Goal: Task Accomplishment & Management: Manage account settings

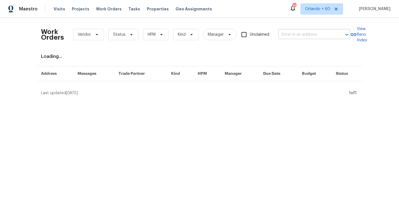
click at [293, 33] on input "text" at bounding box center [307, 34] width 56 height 9
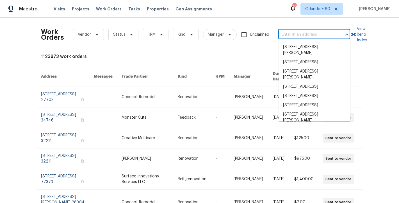
paste input "[STREET_ADDRESS]"
type input "[STREET_ADDRESS]"
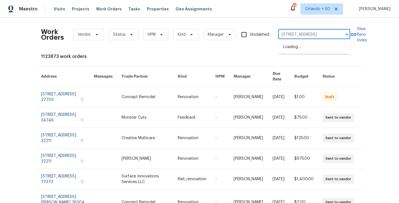
scroll to position [0, 11]
click at [310, 52] on li "[STREET_ADDRESS]" at bounding box center [315, 46] width 72 height 9
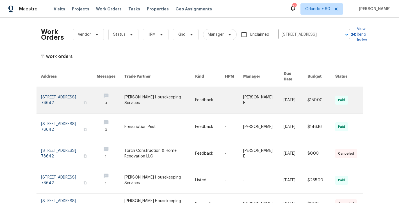
click at [71, 92] on link at bounding box center [69, 100] width 56 height 26
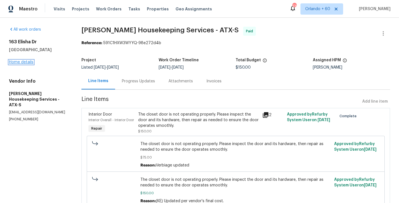
click at [30, 62] on link "Home details" at bounding box center [21, 62] width 24 height 4
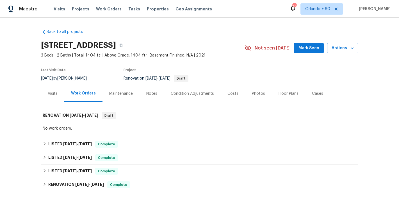
click at [123, 94] on div "Maintenance" at bounding box center [121, 94] width 24 height 6
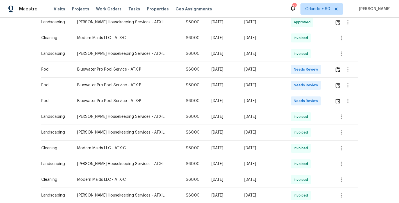
scroll to position [199, 0]
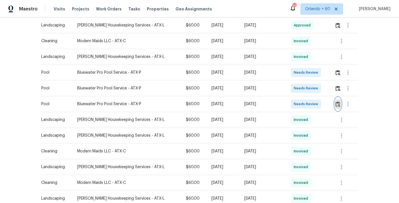
click at [335, 104] on button "button" at bounding box center [338, 103] width 6 height 13
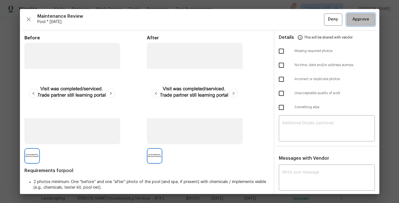
click at [367, 20] on span "Approve" at bounding box center [361, 19] width 17 height 7
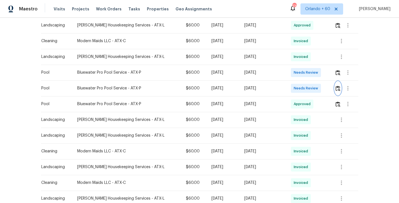
click at [339, 87] on img "button" at bounding box center [338, 88] width 5 height 5
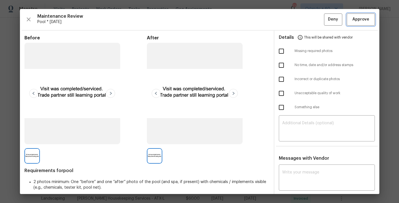
click at [365, 20] on span "Approve" at bounding box center [361, 19] width 17 height 7
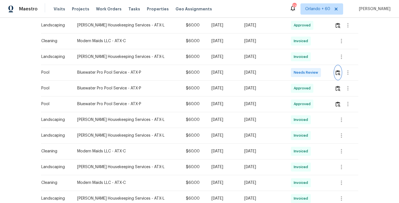
click at [338, 71] on img "button" at bounding box center [338, 72] width 5 height 5
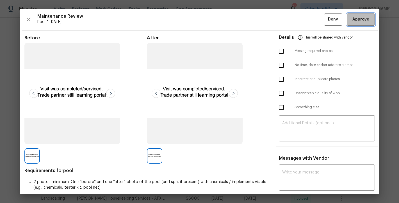
click at [362, 19] on span "Approve" at bounding box center [361, 19] width 17 height 7
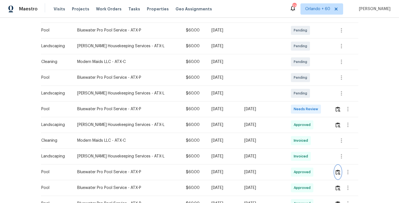
scroll to position [95, 0]
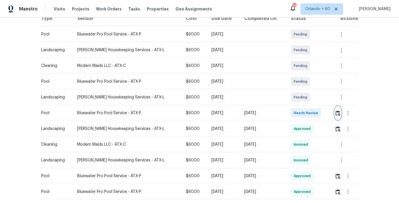
click at [338, 112] on img "button" at bounding box center [338, 112] width 5 height 5
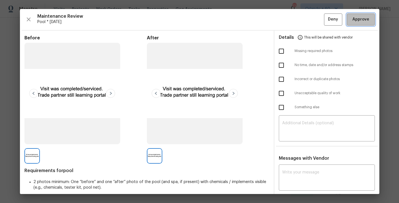
click at [364, 22] on span "Approve" at bounding box center [361, 19] width 17 height 7
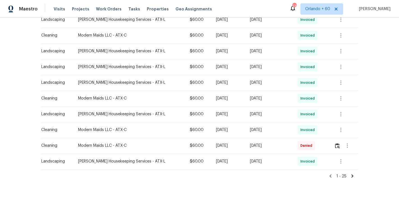
scroll to position [356, 0]
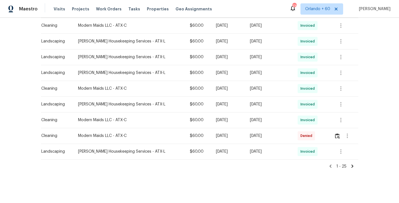
click at [355, 167] on div "1 - 25" at bounding box center [200, 165] width 318 height 10
click at [353, 167] on icon at bounding box center [352, 166] width 5 height 5
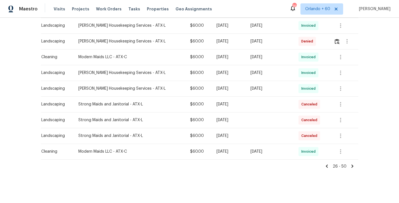
click at [326, 168] on icon at bounding box center [327, 166] width 5 height 5
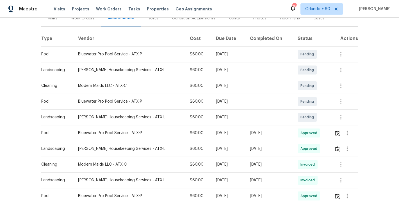
scroll to position [0, 0]
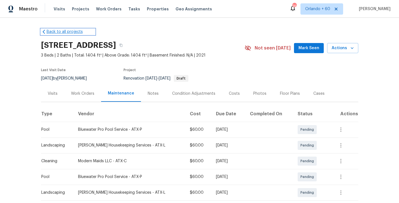
click at [65, 32] on link "Back to all projects" at bounding box center [68, 32] width 54 height 6
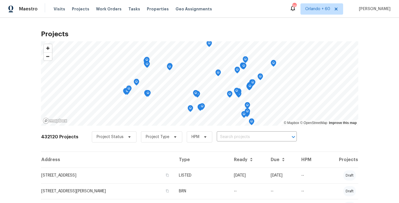
click at [210, 133] on div "Project Status Project Type HPM ​" at bounding box center [194, 136] width 205 height 11
click at [223, 135] on input "text" at bounding box center [249, 137] width 64 height 9
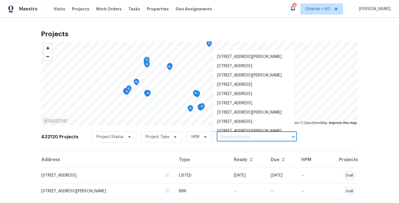
paste input "[STREET_ADDRESS][PERSON_NAME]"
type input "[STREET_ADDRESS][PERSON_NAME]"
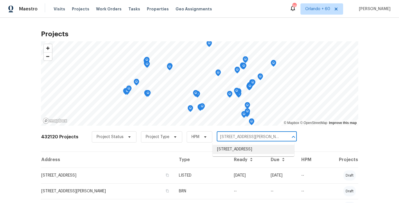
click at [256, 150] on li "[STREET_ADDRESS]" at bounding box center [254, 149] width 82 height 9
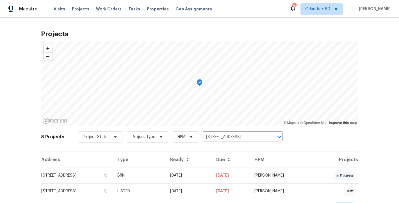
click at [106, 175] on td "[STREET_ADDRESS]" at bounding box center [77, 176] width 72 height 16
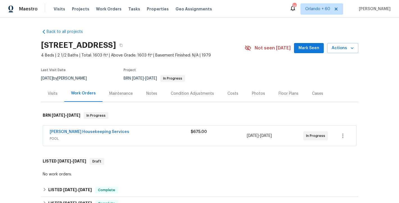
click at [121, 89] on div "Maintenance" at bounding box center [121, 93] width 37 height 17
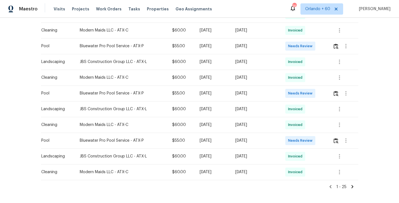
scroll to position [356, 0]
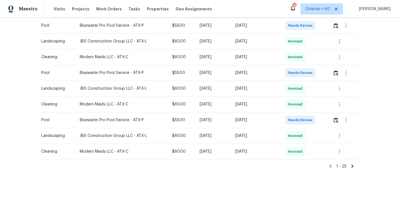
click at [353, 166] on icon at bounding box center [353, 166] width 2 height 3
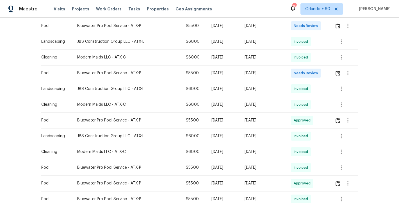
scroll to position [103, 0]
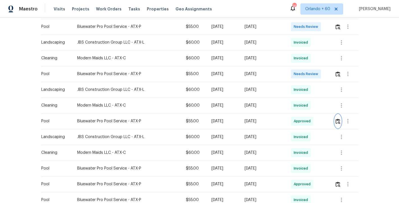
click at [338, 123] on img "button" at bounding box center [338, 121] width 5 height 5
click at [336, 76] on img "button" at bounding box center [338, 73] width 5 height 5
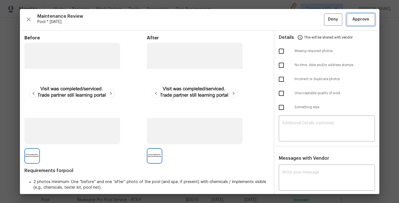
click at [365, 20] on span "Approve" at bounding box center [361, 19] width 17 height 7
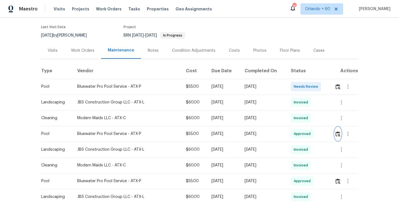
scroll to position [21, 0]
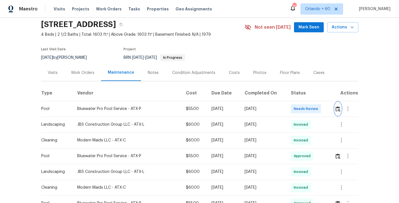
click at [337, 110] on img "button" at bounding box center [338, 108] width 5 height 5
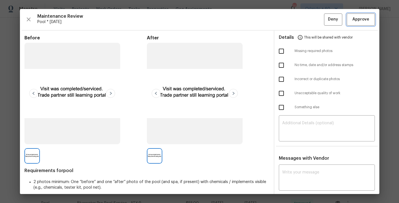
click at [365, 20] on span "Approve" at bounding box center [361, 19] width 17 height 7
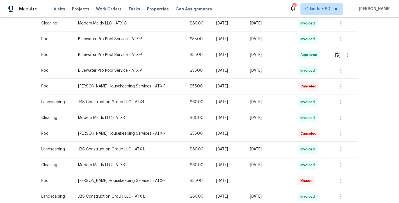
scroll to position [356, 0]
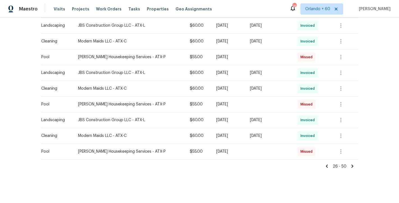
click at [328, 168] on icon at bounding box center [327, 166] width 5 height 5
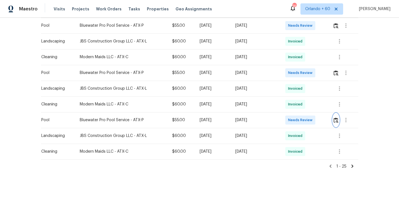
click at [337, 121] on img "button" at bounding box center [336, 119] width 5 height 5
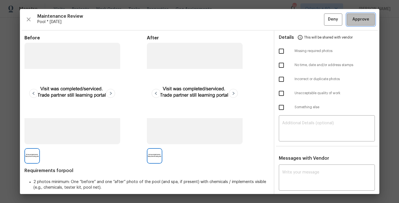
click at [361, 21] on span "Approve" at bounding box center [361, 19] width 17 height 7
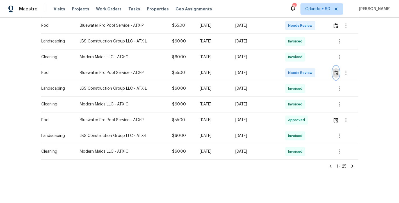
click at [339, 72] on img "button" at bounding box center [336, 72] width 5 height 5
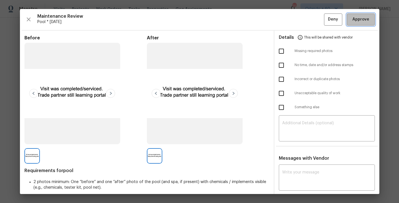
click at [364, 18] on span "Approve" at bounding box center [361, 19] width 17 height 7
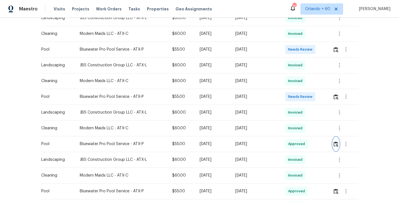
scroll to position [275, 0]
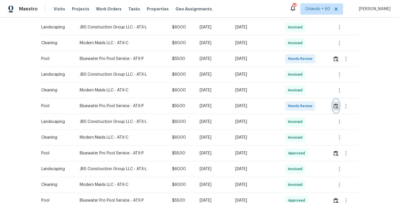
click at [336, 107] on img "button" at bounding box center [336, 105] width 5 height 5
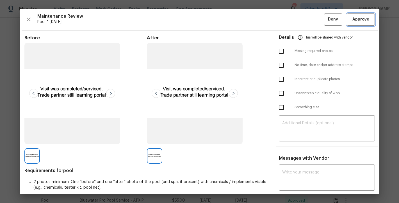
click at [364, 16] on span "Approve" at bounding box center [361, 19] width 17 height 7
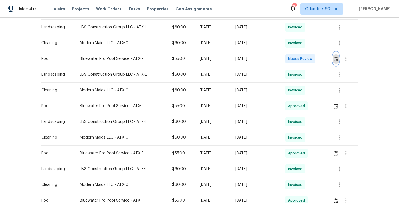
click at [337, 56] on button "button" at bounding box center [336, 58] width 6 height 13
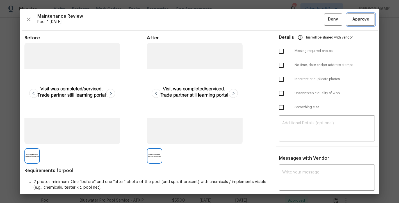
click at [363, 19] on span "Approve" at bounding box center [361, 19] width 17 height 7
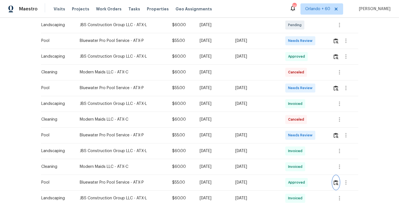
scroll to position [148, 0]
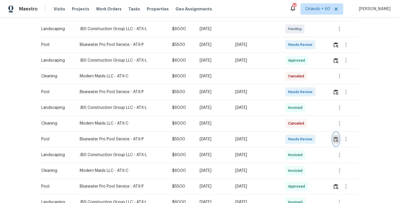
click at [338, 139] on img "button" at bounding box center [336, 139] width 5 height 5
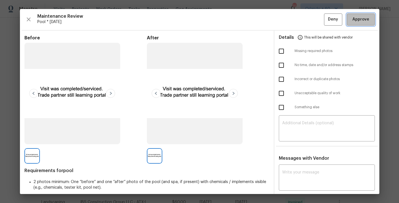
click at [364, 18] on span "Approve" at bounding box center [361, 19] width 17 height 7
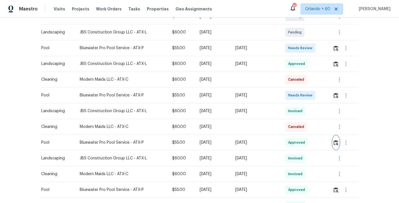
scroll to position [145, 0]
click at [338, 96] on img "button" at bounding box center [336, 94] width 5 height 5
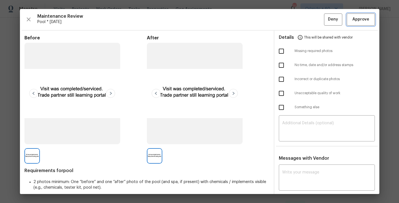
click at [365, 19] on span "Approve" at bounding box center [361, 19] width 17 height 7
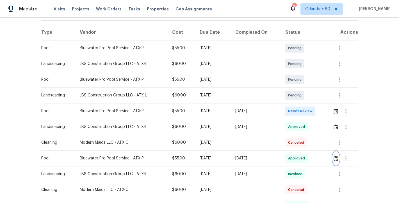
scroll to position [91, 0]
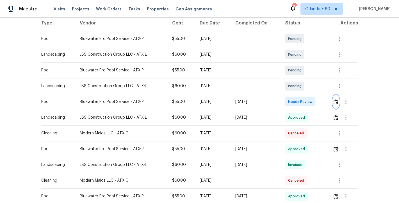
click at [339, 103] on img "button" at bounding box center [336, 101] width 5 height 5
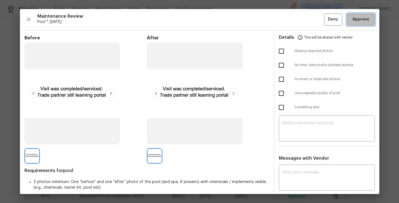
click at [362, 19] on span "Approve" at bounding box center [361, 19] width 17 height 7
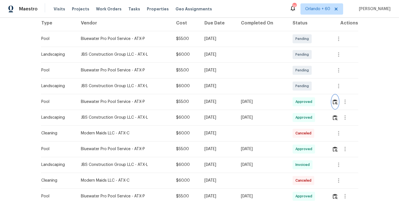
scroll to position [0, 0]
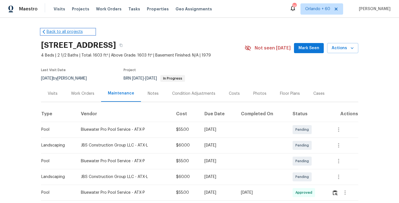
click at [67, 32] on link "Back to all projects" at bounding box center [68, 32] width 54 height 6
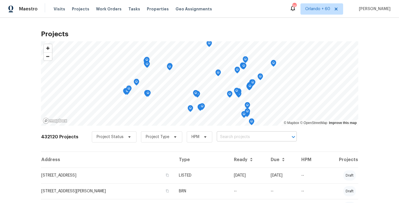
click at [222, 138] on input "text" at bounding box center [249, 137] width 64 height 9
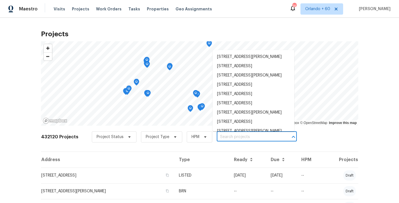
paste input "[STREET_ADDRESS][US_STATE][PERSON_NAME]"
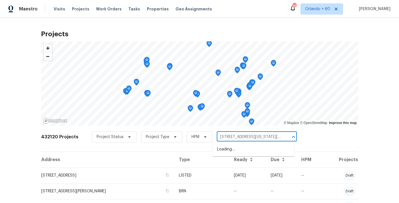
type input "[STREET_ADDRESS][US_STATE][PERSON_NAME]"
click at [224, 154] on li "[STREET_ADDRESS][US_STATE]" at bounding box center [254, 149] width 82 height 9
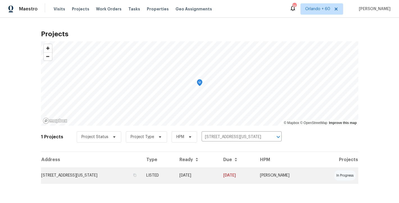
click at [167, 174] on td "LISTED" at bounding box center [158, 176] width 33 height 16
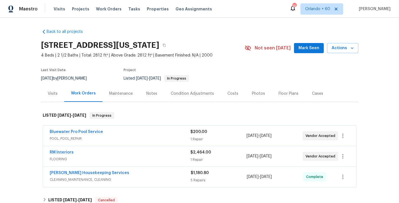
click at [118, 96] on div "Maintenance" at bounding box center [121, 94] width 24 height 6
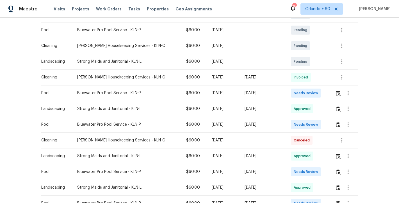
scroll to position [145, 0]
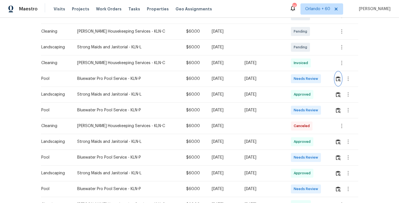
click at [338, 78] on img "button" at bounding box center [338, 78] width 5 height 5
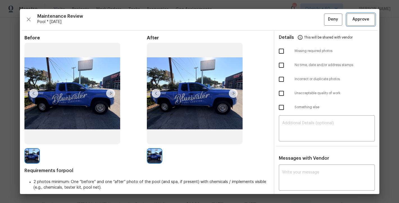
click at [360, 21] on span "Approve" at bounding box center [361, 19] width 17 height 7
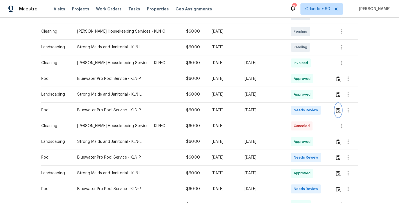
click at [337, 111] on img "button" at bounding box center [338, 110] width 5 height 5
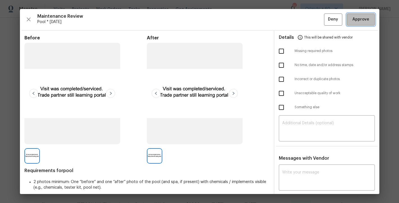
click at [360, 19] on span "Approve" at bounding box center [361, 19] width 17 height 7
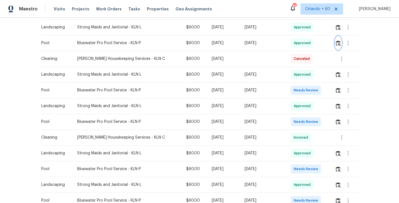
scroll to position [213, 0]
click at [339, 90] on img "button" at bounding box center [338, 89] width 5 height 5
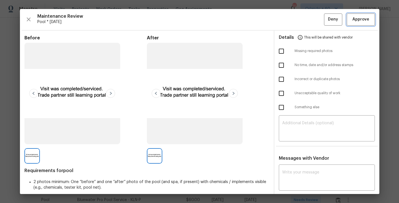
click at [365, 22] on span "Approve" at bounding box center [361, 19] width 17 height 7
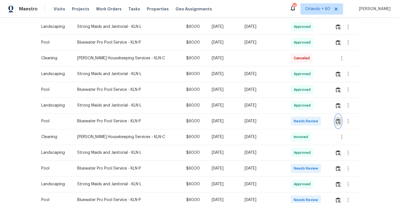
click at [337, 120] on img "button" at bounding box center [338, 121] width 5 height 5
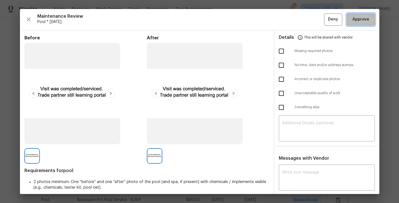
click at [359, 20] on span "Approve" at bounding box center [361, 19] width 17 height 7
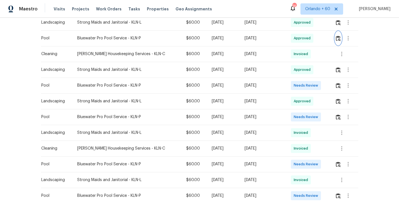
scroll to position [320, 0]
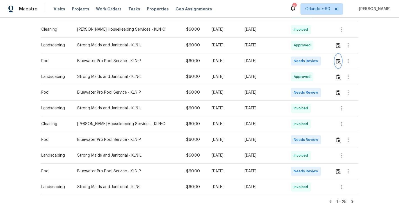
click at [336, 59] on img "button" at bounding box center [338, 60] width 5 height 5
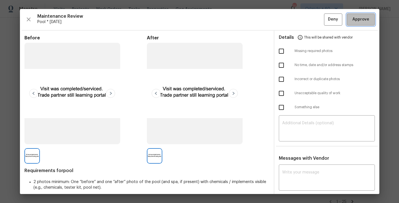
click at [358, 20] on span "Approve" at bounding box center [361, 19] width 17 height 7
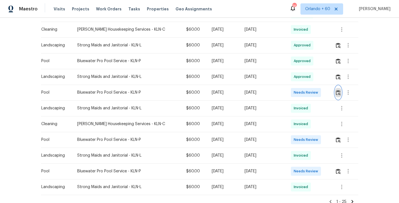
click at [338, 94] on img "button" at bounding box center [338, 92] width 5 height 5
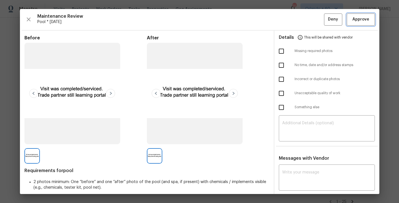
click at [354, 21] on span "Approve" at bounding box center [361, 19] width 17 height 7
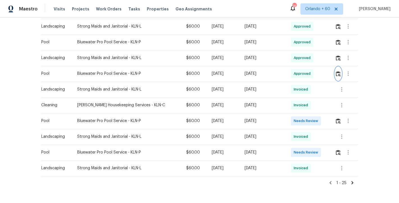
scroll to position [356, 0]
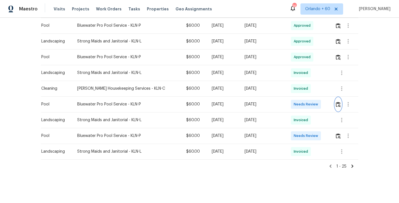
click at [338, 103] on img "button" at bounding box center [338, 104] width 5 height 5
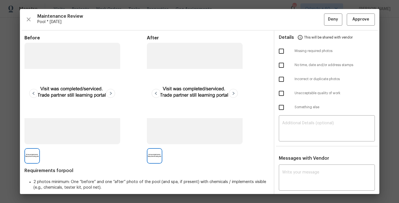
click at [366, 10] on div "Maintenance Review Pool * [DATE] Deny Approve Before After Requirements for poo…" at bounding box center [200, 101] width 360 height 185
click at [363, 19] on span "Approve" at bounding box center [361, 19] width 17 height 7
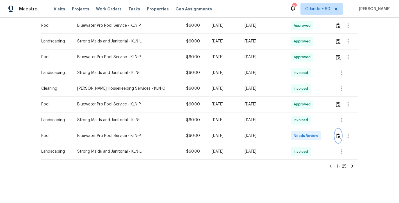
click at [337, 137] on img "button" at bounding box center [338, 135] width 5 height 5
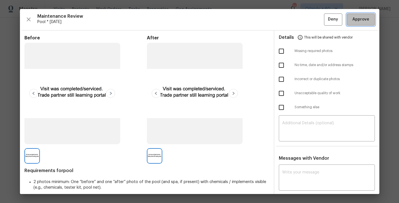
click at [362, 17] on span "Approve" at bounding box center [361, 19] width 17 height 7
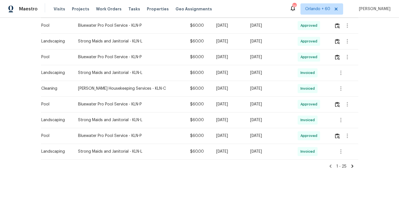
click at [354, 167] on icon at bounding box center [352, 166] width 5 height 5
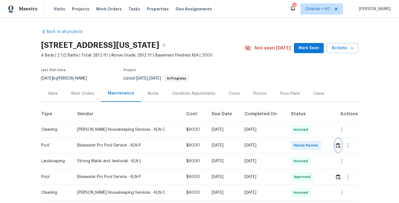
click at [340, 146] on img "button" at bounding box center [338, 145] width 5 height 5
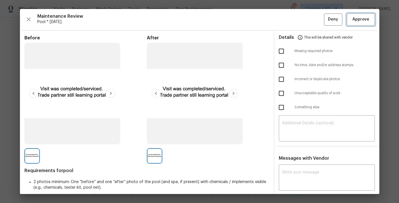
click at [357, 21] on span "Approve" at bounding box center [361, 19] width 17 height 7
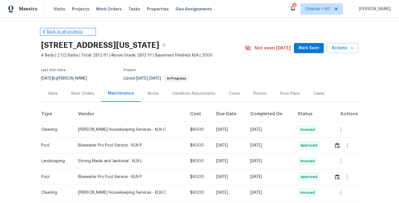
click at [72, 31] on link "Back to all projects" at bounding box center [68, 32] width 54 height 6
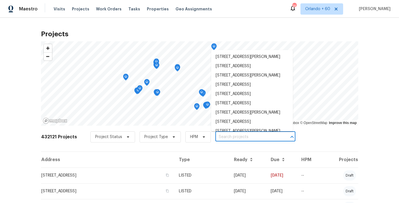
click at [241, 134] on input "text" at bounding box center [248, 137] width 64 height 9
paste input "[STREET_ADDRESS][PERSON_NAME][PERSON_NAME]"
type input "[STREET_ADDRESS][PERSON_NAME][PERSON_NAME]"
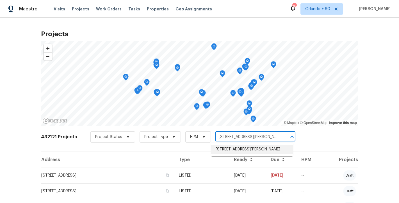
click at [229, 149] on li "[STREET_ADDRESS][PERSON_NAME]" at bounding box center [252, 149] width 82 height 9
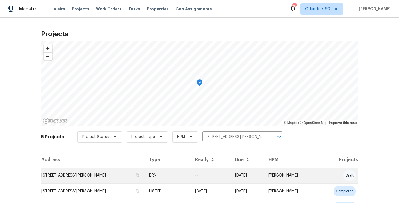
click at [83, 176] on td "[STREET_ADDRESS][PERSON_NAME]" at bounding box center [93, 176] width 104 height 16
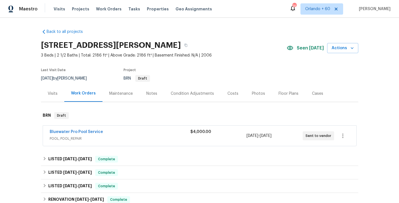
click at [121, 90] on div "Maintenance" at bounding box center [121, 93] width 37 height 17
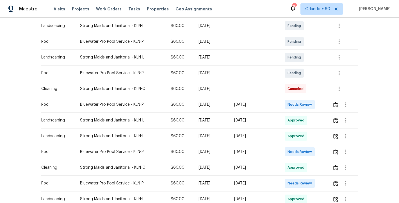
scroll to position [101, 0]
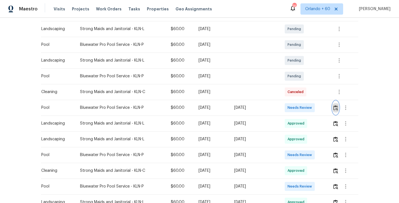
click at [336, 107] on img "button" at bounding box center [336, 107] width 5 height 5
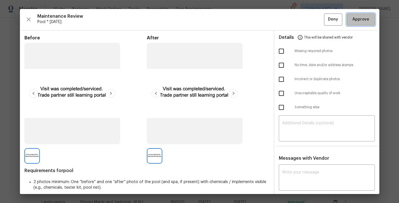
click at [365, 20] on span "Approve" at bounding box center [361, 19] width 17 height 7
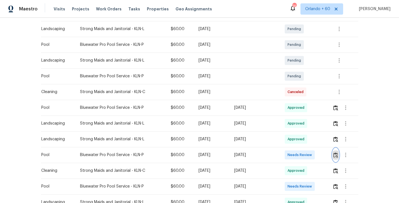
click at [338, 158] on button "button" at bounding box center [336, 154] width 6 height 13
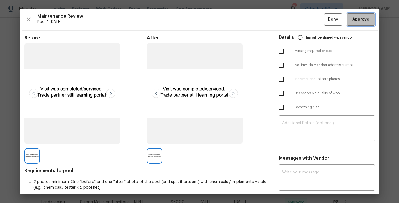
click at [355, 19] on span "Approve" at bounding box center [361, 19] width 17 height 7
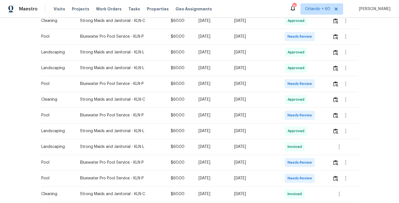
scroll to position [254, 0]
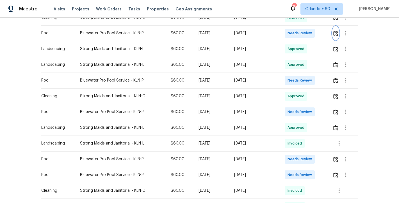
click at [338, 35] on img "button" at bounding box center [336, 33] width 5 height 5
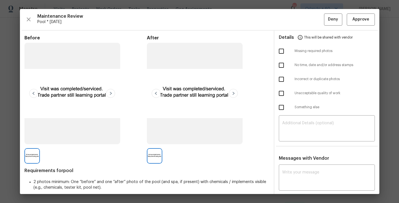
click at [359, 25] on div "Maintenance Review Pool * [DATE] Deny Approve Before After Requirements for poo…" at bounding box center [200, 101] width 360 height 185
click at [359, 21] on span "Approve" at bounding box center [361, 19] width 17 height 7
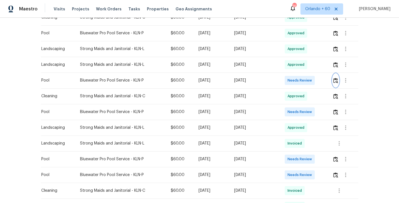
click at [338, 81] on img "button" at bounding box center [336, 80] width 5 height 5
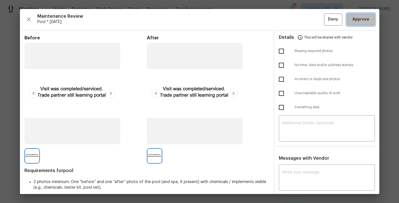
click at [361, 17] on span "Approve" at bounding box center [361, 19] width 17 height 7
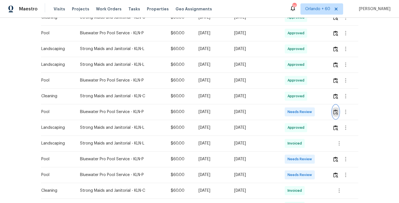
click at [338, 110] on img "button" at bounding box center [336, 111] width 5 height 5
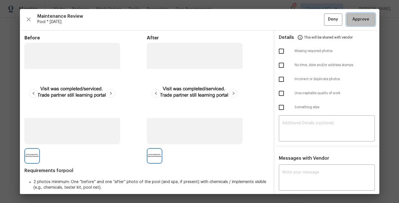
click at [362, 21] on span "Approve" at bounding box center [361, 19] width 17 height 7
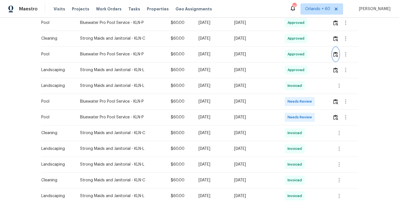
scroll to position [354, 0]
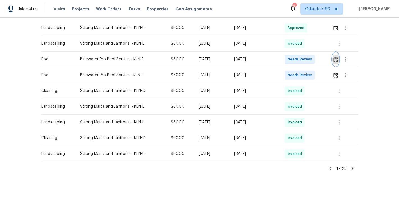
click at [338, 62] on img "button" at bounding box center [336, 59] width 5 height 5
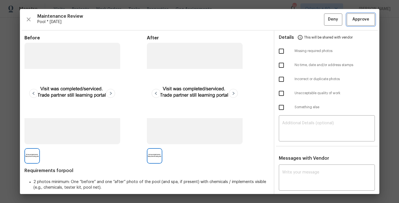
click at [364, 19] on span "Approve" at bounding box center [361, 19] width 17 height 7
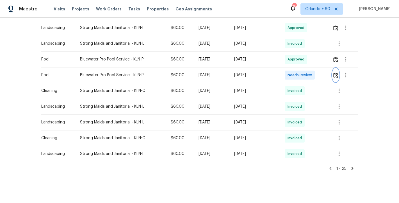
click at [334, 75] on button "button" at bounding box center [336, 74] width 6 height 13
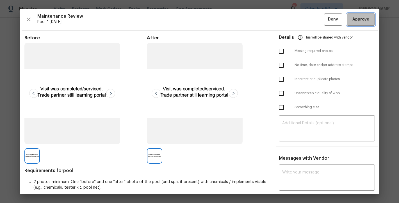
click at [356, 21] on span "Approve" at bounding box center [361, 19] width 17 height 7
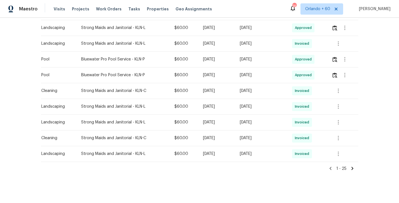
click at [354, 170] on icon at bounding box center [352, 168] width 5 height 5
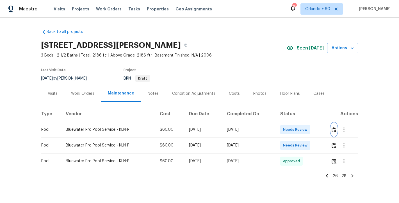
click at [336, 132] on img "button" at bounding box center [334, 129] width 5 height 5
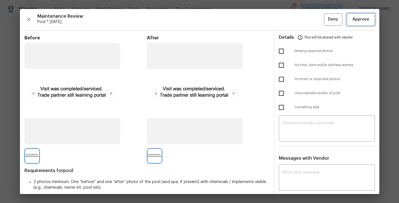
click at [363, 19] on span "Approve" at bounding box center [361, 19] width 17 height 7
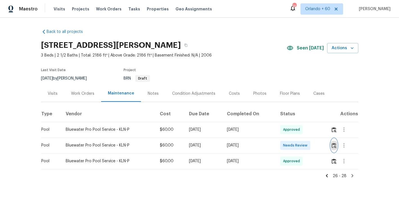
click at [336, 147] on img "button" at bounding box center [334, 145] width 5 height 5
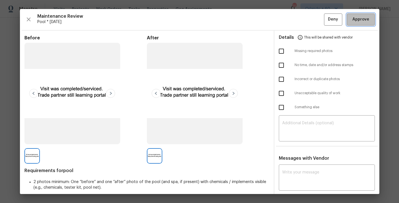
click at [358, 18] on span "Approve" at bounding box center [361, 19] width 17 height 7
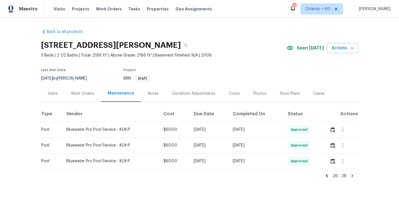
click at [353, 176] on icon at bounding box center [353, 175] width 2 height 3
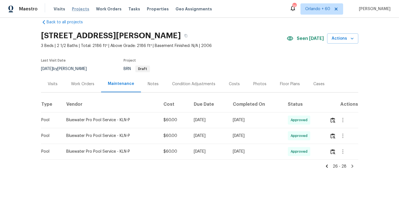
click at [75, 8] on span "Projects" at bounding box center [80, 9] width 17 height 6
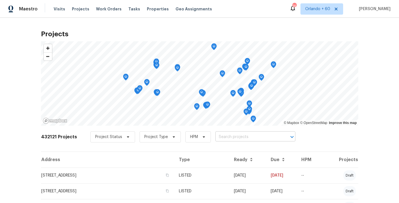
click at [249, 134] on input "text" at bounding box center [248, 137] width 64 height 9
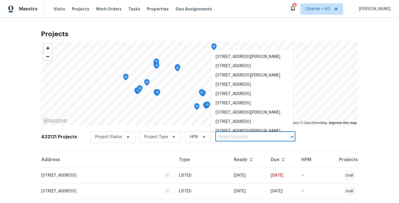
paste input "[STREET_ADDRESS][PERSON_NAME]"
type input "[STREET_ADDRESS][PERSON_NAME]"
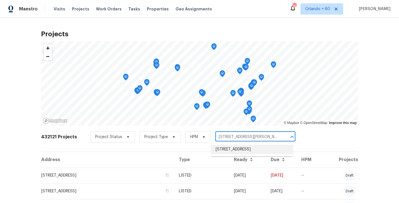
click at [256, 149] on li "[STREET_ADDRESS]" at bounding box center [252, 149] width 82 height 9
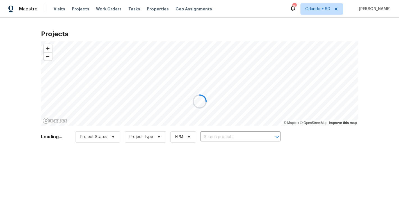
type input "[STREET_ADDRESS]"
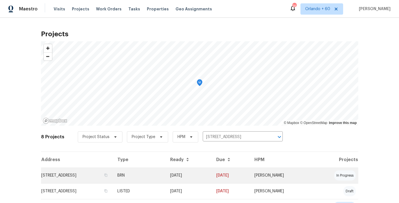
click at [75, 176] on td "[STREET_ADDRESS]" at bounding box center [77, 176] width 72 height 16
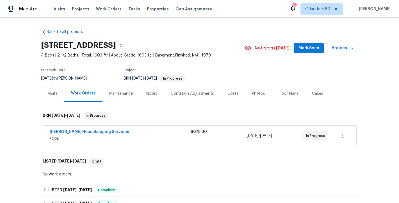
click at [115, 95] on div "Maintenance" at bounding box center [121, 94] width 24 height 6
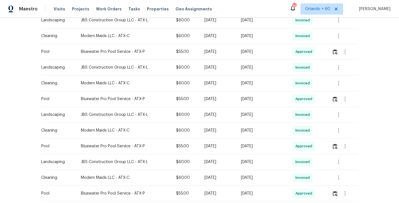
scroll to position [356, 0]
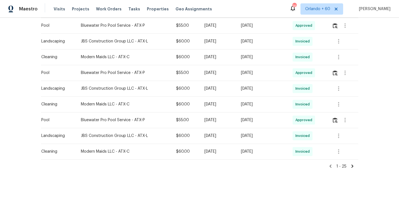
click at [352, 166] on icon at bounding box center [353, 166] width 2 height 3
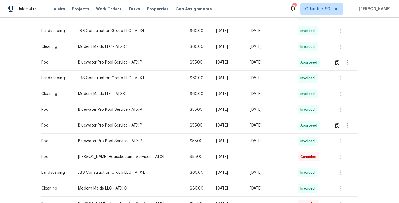
scroll to position [0, 0]
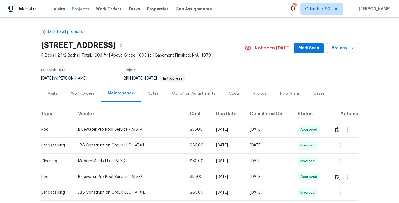
click at [80, 8] on span "Projects" at bounding box center [80, 9] width 17 height 6
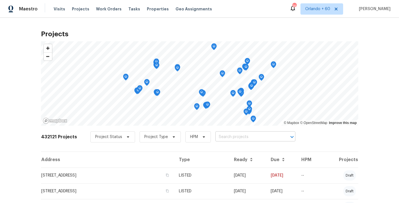
click at [223, 137] on input "text" at bounding box center [248, 137] width 64 height 9
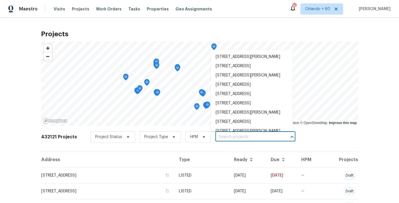
paste input "[STREET_ADDRESS][PERSON_NAME]"
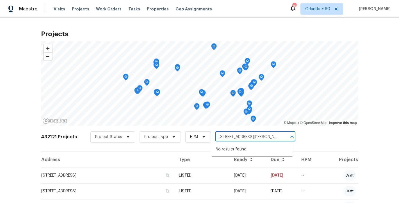
drag, startPoint x: 279, startPoint y: 138, endPoint x: 247, endPoint y: 136, distance: 31.8
click at [247, 136] on div "[STREET_ADDRESS][PERSON_NAME] ​" at bounding box center [256, 137] width 80 height 9
type input "804 [PERSON_NAME] Dr"
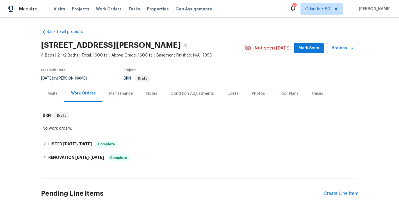
click at [121, 92] on div "Maintenance" at bounding box center [121, 94] width 24 height 6
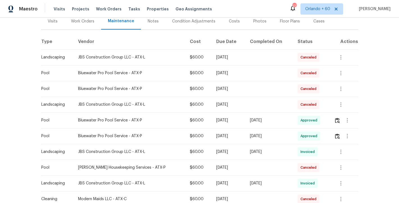
scroll to position [65, 0]
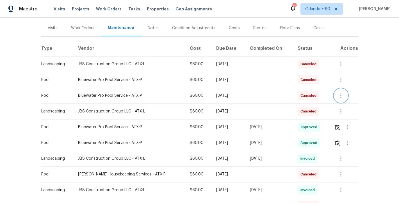
click at [341, 97] on icon "button" at bounding box center [341, 95] width 7 height 7
click at [344, 106] on li "View details" at bounding box center [353, 104] width 39 height 9
click at [389, 123] on div at bounding box center [199, 101] width 399 height 203
click at [341, 74] on button "button" at bounding box center [340, 79] width 13 height 13
click at [345, 91] on li "View details" at bounding box center [353, 89] width 39 height 9
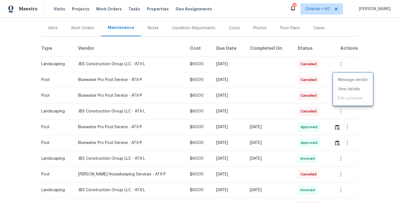
click at [391, 123] on div at bounding box center [199, 101] width 399 height 203
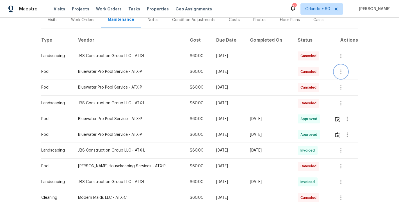
scroll to position [73, 0]
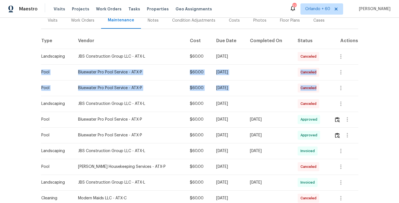
drag, startPoint x: 354, startPoint y: 92, endPoint x: 42, endPoint y: 73, distance: 312.2
copy tbody "Pool Bluewater Pro Pool Service - ATX-P $60.00 Mon, Aug 11 2025 Canceled Pool B…"
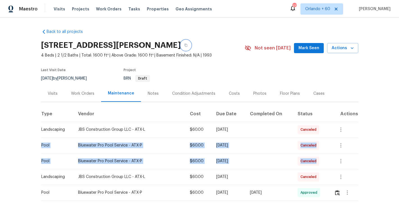
click at [187, 45] on icon "button" at bounding box center [186, 45] width 3 height 3
click at [266, 154] on td at bounding box center [270, 161] width 48 height 16
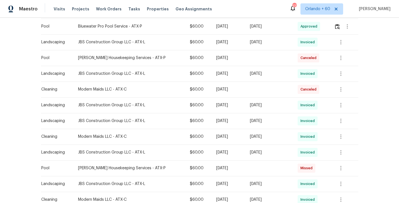
scroll to position [182, 0]
